Goal: Task Accomplishment & Management: Complete application form

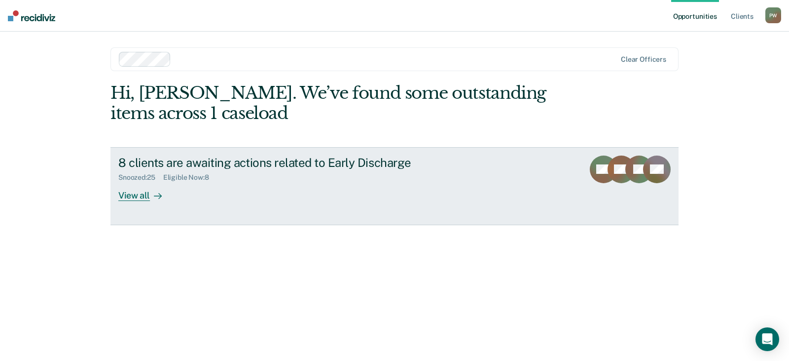
click at [132, 197] on div "View all" at bounding box center [145, 191] width 55 height 19
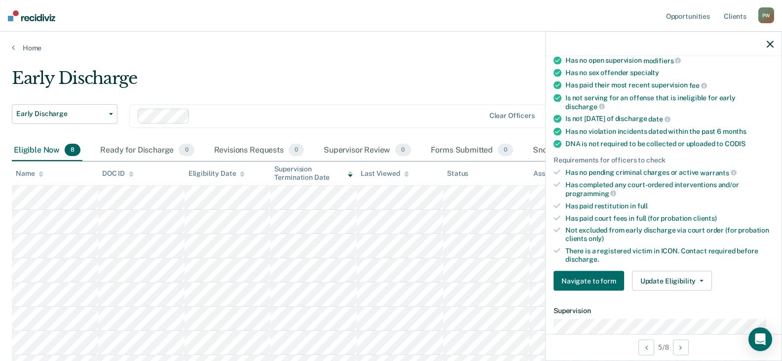
scroll to position [148, 0]
click at [659, 284] on button "Update Eligibility" at bounding box center [672, 280] width 80 height 20
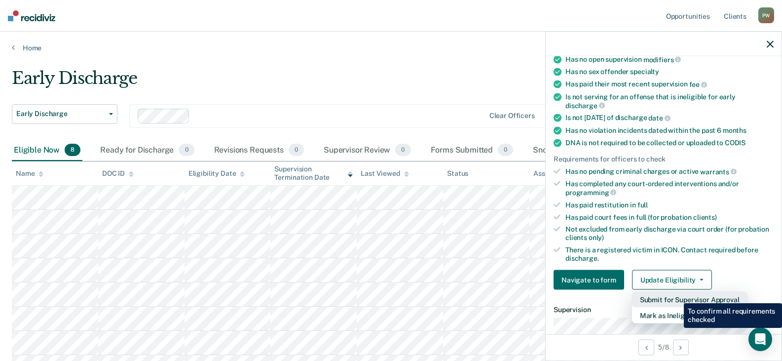
click at [676, 296] on button "Submit for Supervisor Approval" at bounding box center [689, 300] width 115 height 16
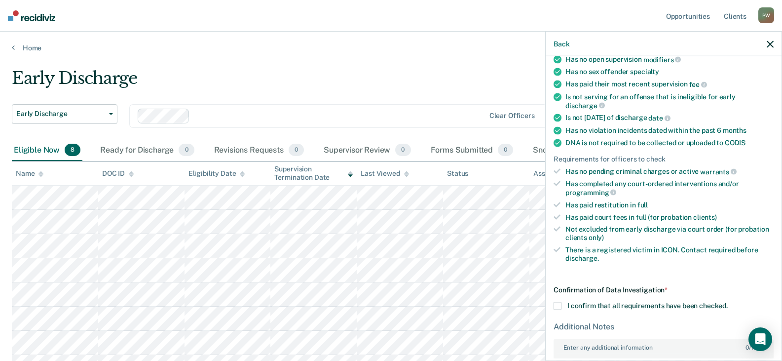
click at [565, 303] on label "I confirm that all requirements have been checked." at bounding box center [664, 306] width 220 height 8
click at [728, 302] on input "I confirm that all requirements have been checked." at bounding box center [728, 302] width 0 height 0
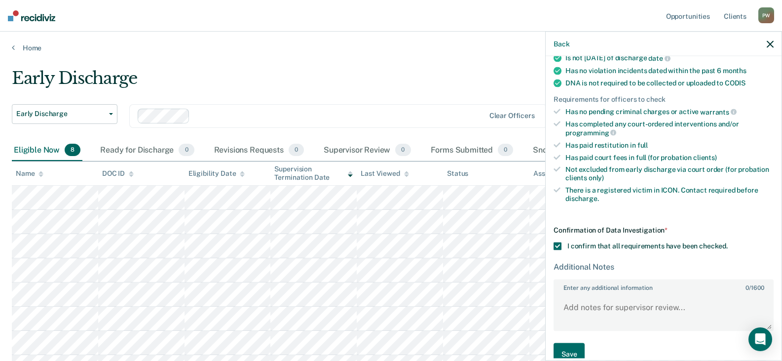
scroll to position [225, 0]
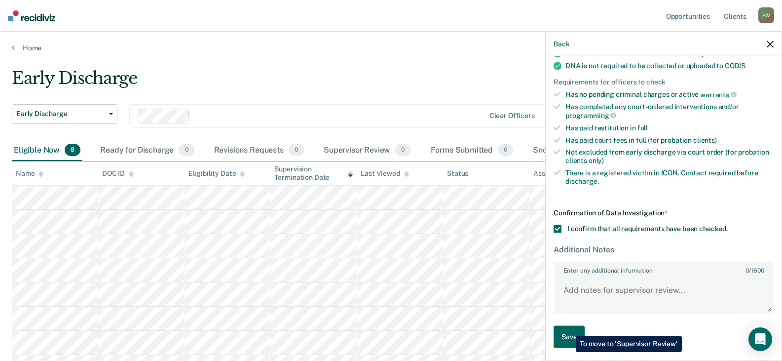
click at [568, 328] on button "Save" at bounding box center [569, 337] width 31 height 22
